Goal: Find specific page/section: Find specific page/section

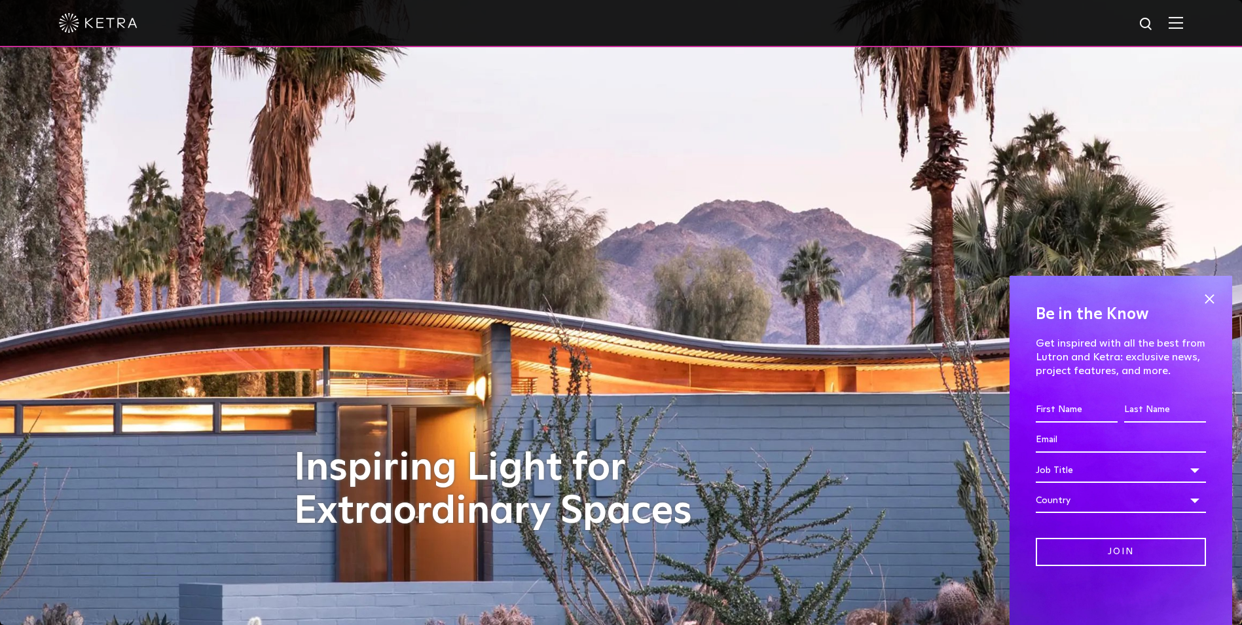
click at [1183, 19] on img at bounding box center [1176, 22] width 14 height 12
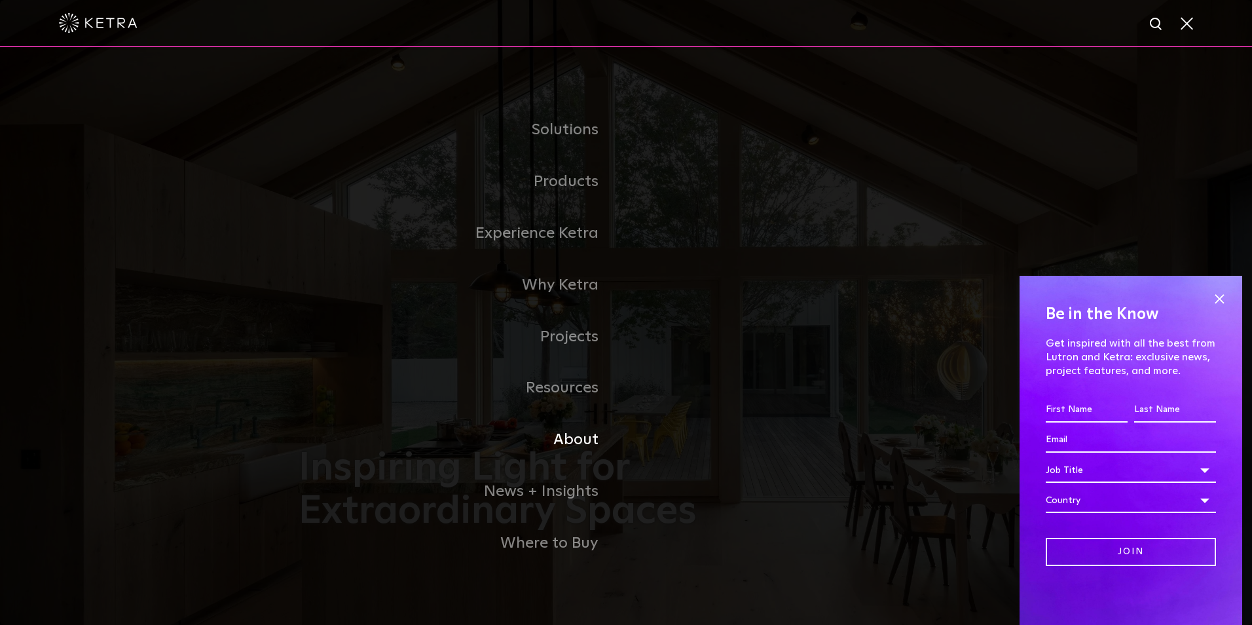
click at [581, 445] on link "About" at bounding box center [462, 440] width 327 height 52
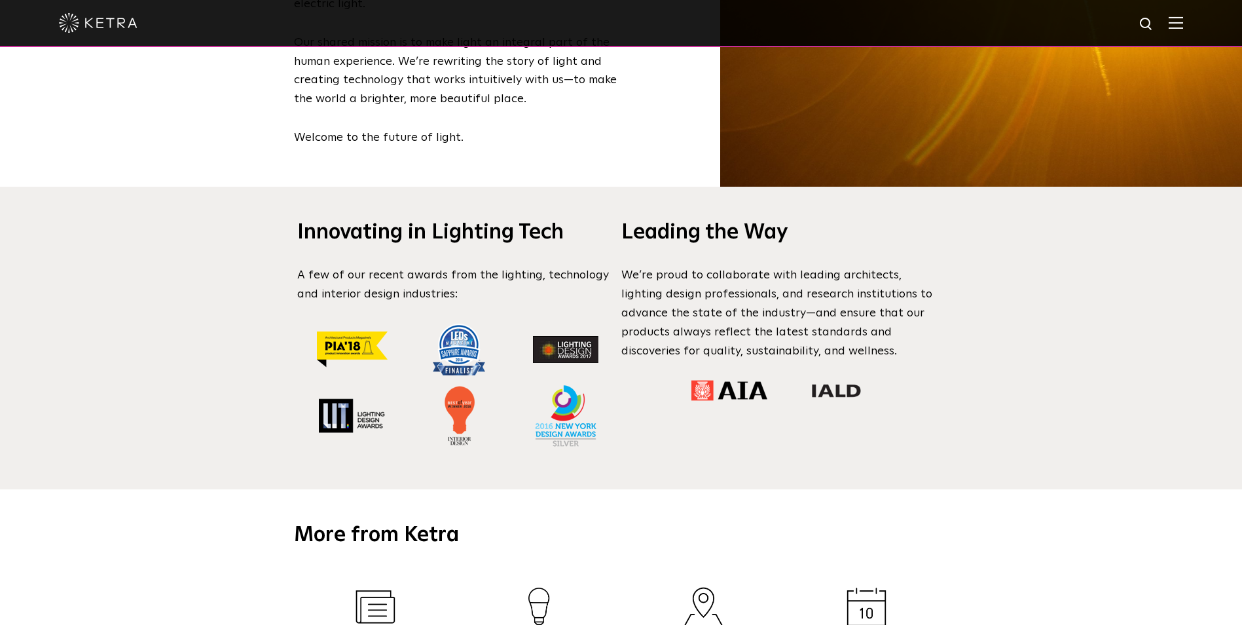
scroll to position [1179, 0]
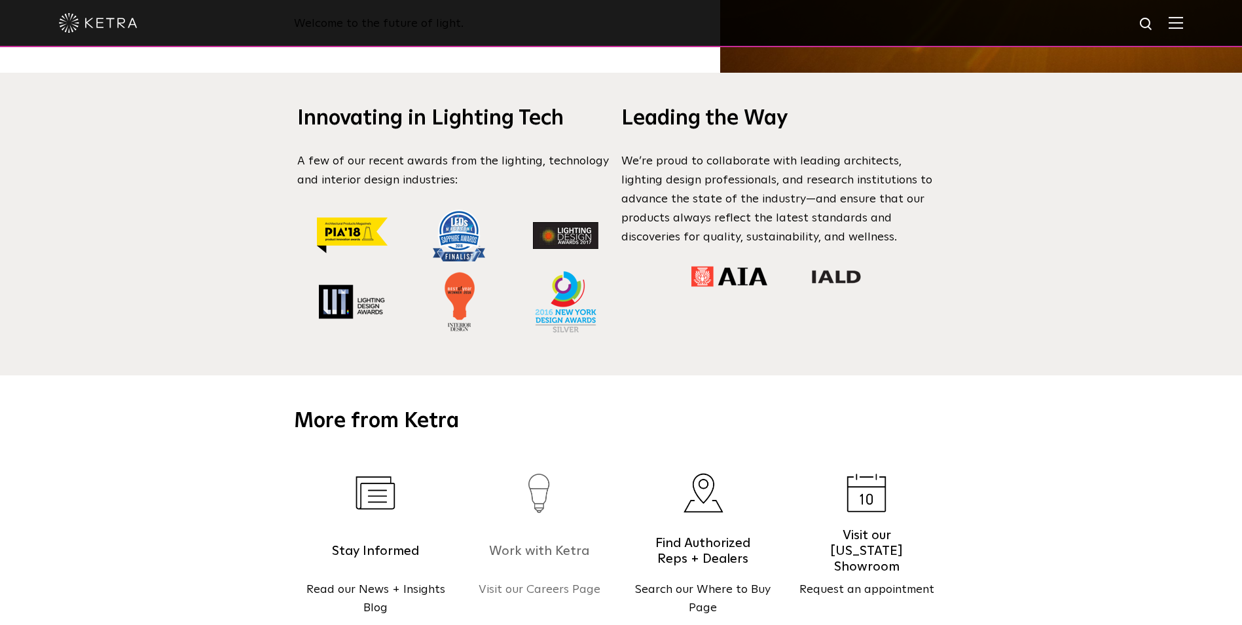
click at [536, 580] on p "Visit our Careers Page" at bounding box center [540, 589] width 164 height 19
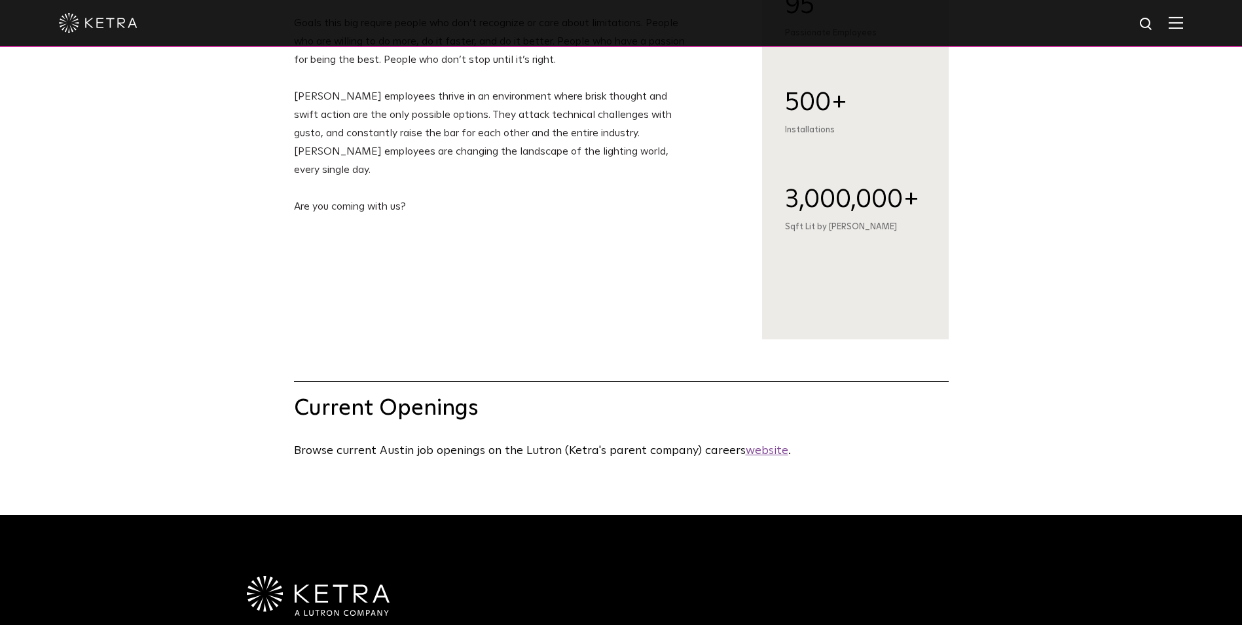
scroll to position [458, 0]
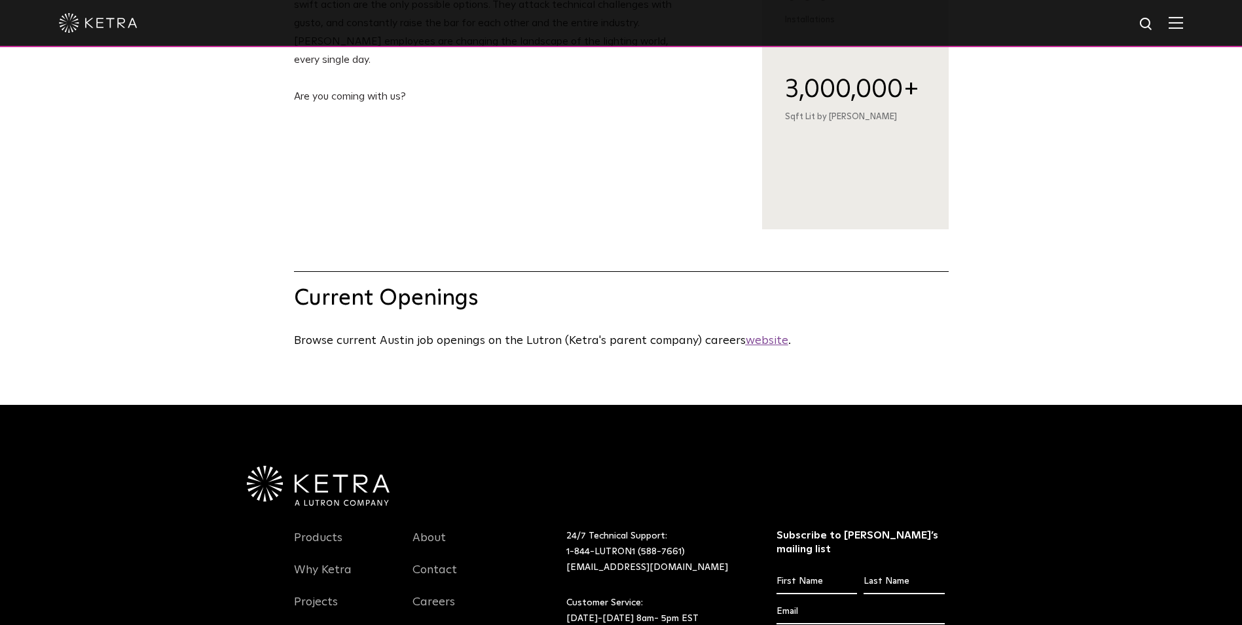
click at [752, 346] on u "website" at bounding box center [767, 341] width 43 height 12
